Goal: Communication & Community: Ask a question

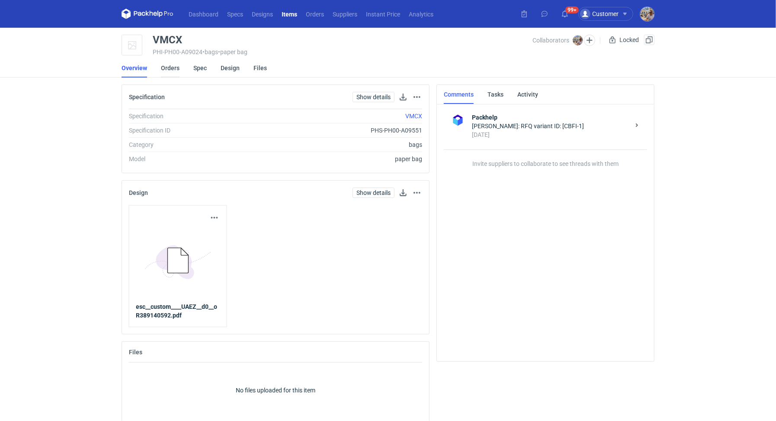
click at [172, 62] on link "Orders" at bounding box center [170, 67] width 19 height 19
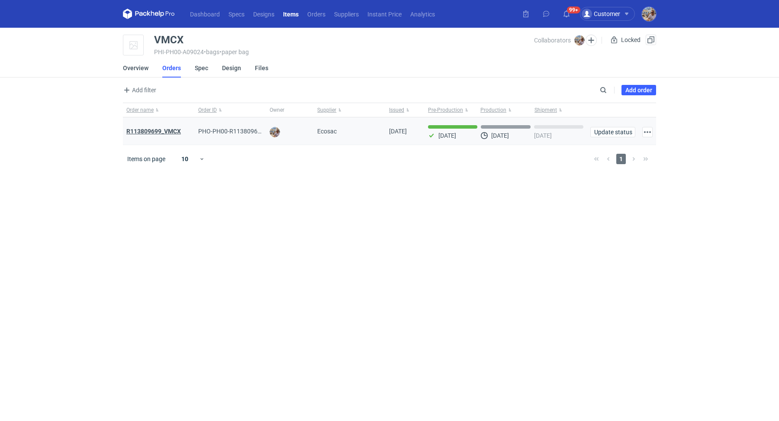
click at [176, 129] on strong "R113809699_VMCX" at bounding box center [153, 131] width 55 height 7
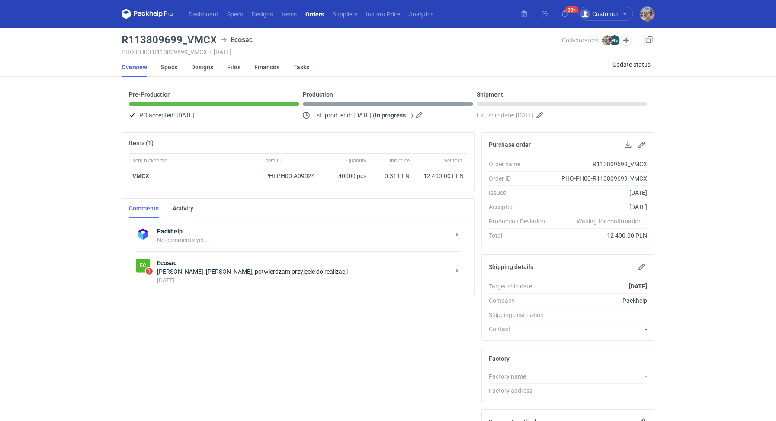
click at [272, 276] on div "[DATE]" at bounding box center [303, 280] width 293 height 9
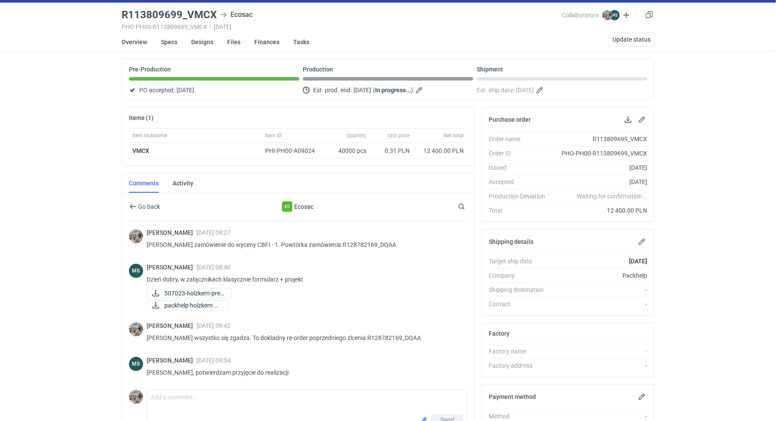
scroll to position [74, 0]
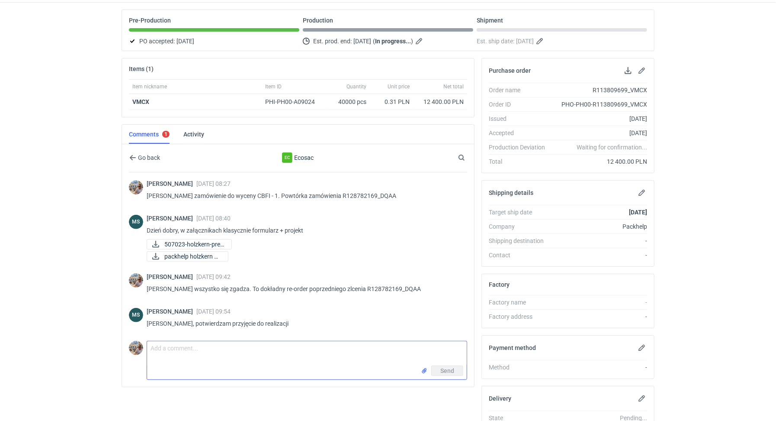
click at [277, 350] on textarea "Comment message" at bounding box center [307, 353] width 320 height 24
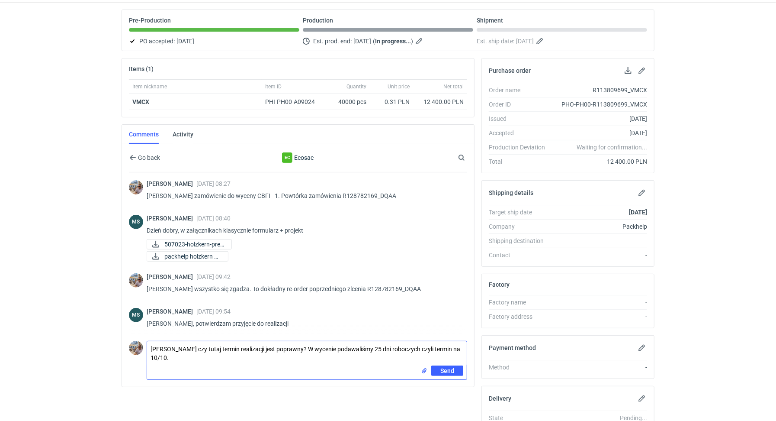
type textarea "[PERSON_NAME] czy tutaj termin realizacji jest poprawny? W wycenie podawaliśmy …"
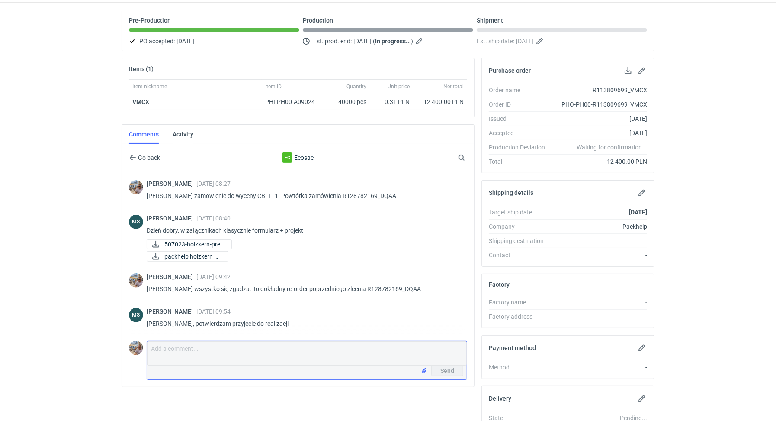
scroll to position [8, 0]
